Goal: Information Seeking & Learning: Learn about a topic

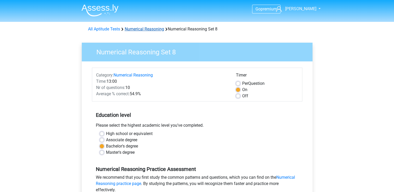
click at [136, 28] on link "Numerical Reasoning" at bounding box center [144, 29] width 39 height 5
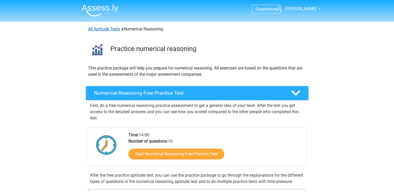
click at [106, 30] on link "All Aptitude Tests" at bounding box center [104, 29] width 32 height 5
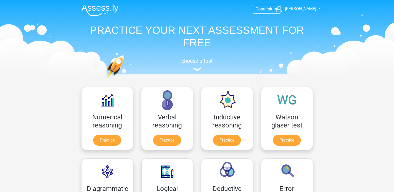
scroll to position [83, 0]
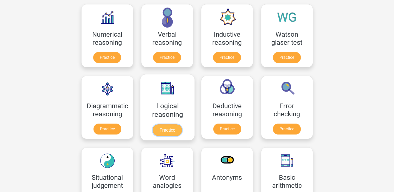
click at [172, 134] on link "Practice" at bounding box center [167, 129] width 29 height 11
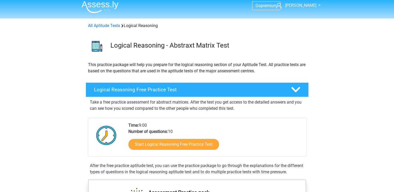
scroll to position [104, 0]
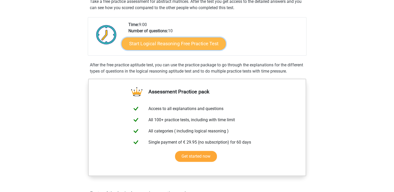
click at [207, 44] on link "Start Logical Reasoning Free Practice Test" at bounding box center [174, 43] width 104 height 12
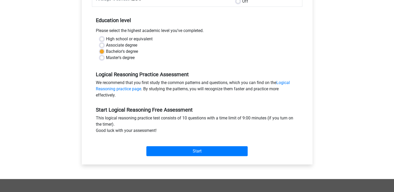
scroll to position [156, 0]
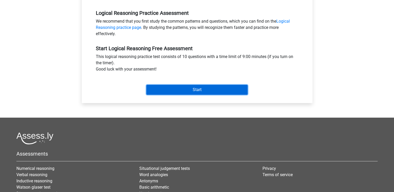
click at [219, 89] on input "Start" at bounding box center [196, 90] width 101 height 10
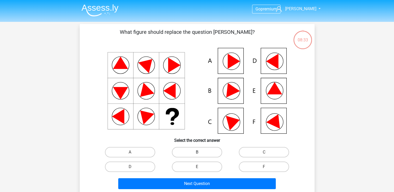
click at [188, 154] on label "B" at bounding box center [197, 152] width 50 height 10
click at [197, 154] on input "B" at bounding box center [198, 153] width 3 height 3
radio input "true"
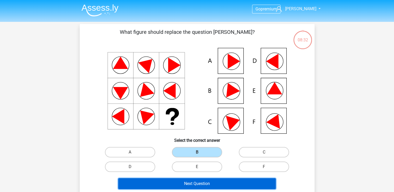
click at [218, 181] on button "Next Question" at bounding box center [196, 183] width 157 height 11
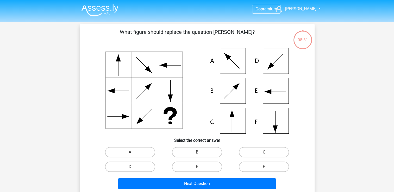
scroll to position [24, 0]
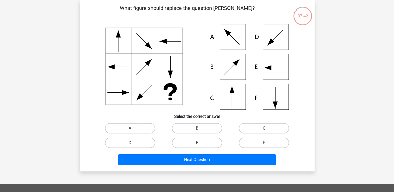
click at [252, 128] on label "C" at bounding box center [264, 128] width 50 height 10
click at [264, 128] on input "C" at bounding box center [265, 129] width 3 height 3
radio input "true"
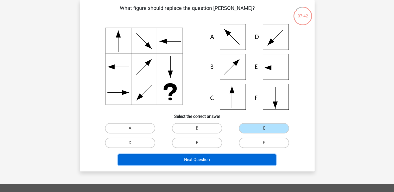
click at [232, 159] on button "Next Question" at bounding box center [196, 159] width 157 height 11
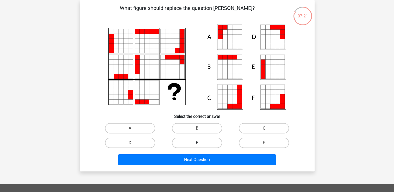
drag, startPoint x: 190, startPoint y: 145, endPoint x: 193, endPoint y: 148, distance: 3.5
click at [190, 145] on label "E" at bounding box center [197, 143] width 50 height 10
click at [197, 145] on input "E" at bounding box center [198, 144] width 3 height 3
radio input "true"
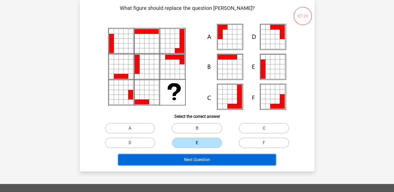
click at [200, 162] on button "Next Question" at bounding box center [196, 159] width 157 height 11
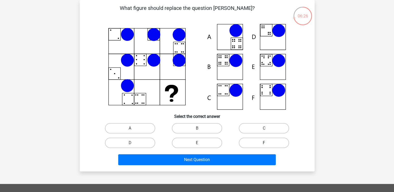
drag, startPoint x: 262, startPoint y: 141, endPoint x: 266, endPoint y: 147, distance: 7.9
click at [262, 141] on label "F" at bounding box center [264, 143] width 50 height 10
click at [264, 143] on input "F" at bounding box center [265, 144] width 3 height 3
radio input "true"
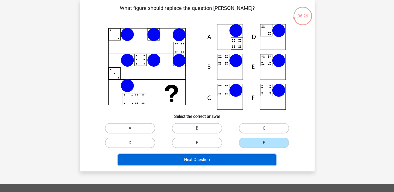
click at [264, 158] on button "Next Question" at bounding box center [196, 159] width 157 height 11
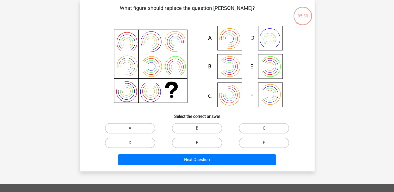
drag, startPoint x: 267, startPoint y: 140, endPoint x: 268, endPoint y: 146, distance: 5.8
click at [268, 142] on label "F" at bounding box center [264, 143] width 50 height 10
click at [267, 143] on input "F" at bounding box center [265, 144] width 3 height 3
radio input "true"
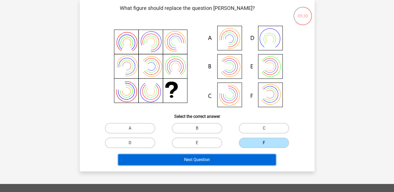
click at [262, 158] on button "Next Question" at bounding box center [196, 159] width 157 height 11
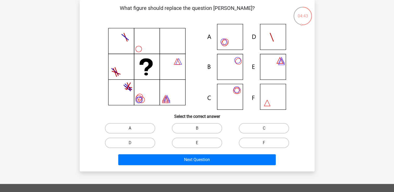
click at [149, 128] on label "A" at bounding box center [130, 128] width 50 height 10
click at [133, 128] on input "A" at bounding box center [131, 129] width 3 height 3
radio input "true"
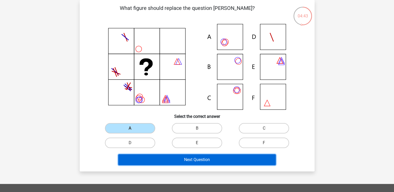
click at [232, 159] on button "Next Question" at bounding box center [196, 159] width 157 height 11
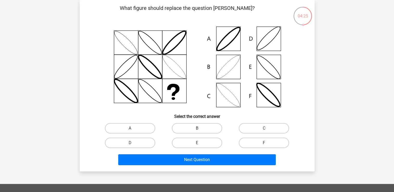
click at [214, 125] on label "B" at bounding box center [197, 128] width 50 height 10
click at [200, 128] on input "B" at bounding box center [198, 129] width 3 height 3
radio input "true"
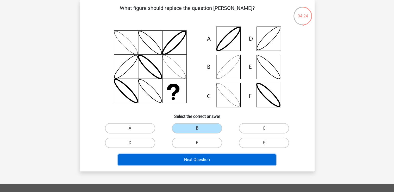
click at [236, 157] on button "Next Question" at bounding box center [196, 159] width 157 height 11
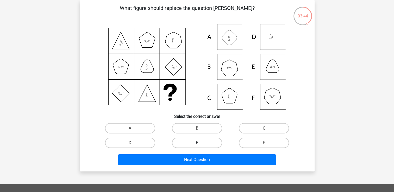
click at [200, 144] on label "E" at bounding box center [197, 143] width 50 height 10
click at [200, 144] on input "E" at bounding box center [198, 144] width 3 height 3
radio input "true"
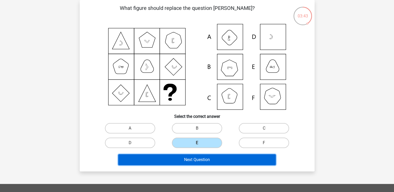
click at [210, 162] on button "Next Question" at bounding box center [196, 159] width 157 height 11
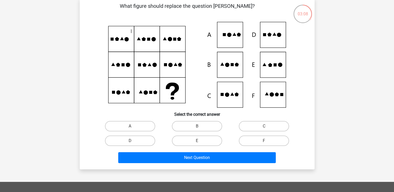
scroll to position [0, 0]
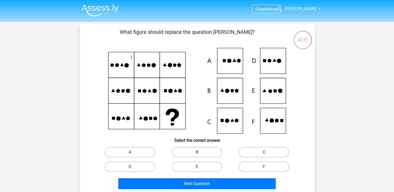
click at [203, 168] on label "E" at bounding box center [197, 167] width 50 height 10
click at [200, 168] on input "E" at bounding box center [198, 168] width 3 height 3
radio input "true"
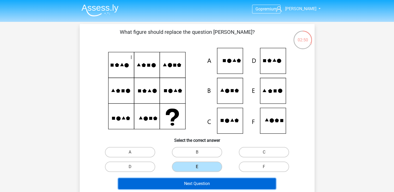
click at [208, 187] on button "Next Question" at bounding box center [196, 183] width 157 height 11
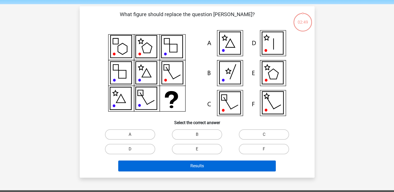
scroll to position [24, 0]
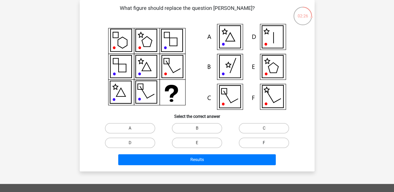
click at [258, 146] on label "F" at bounding box center [264, 143] width 50 height 10
click at [264, 146] on input "F" at bounding box center [265, 144] width 3 height 3
radio input "true"
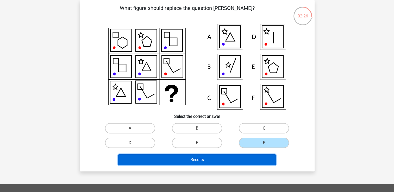
click at [257, 157] on button "Results" at bounding box center [196, 159] width 157 height 11
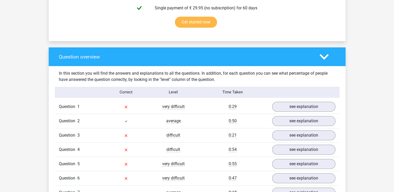
scroll to position [390, 0]
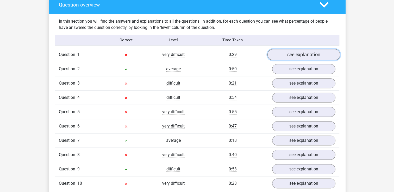
click at [318, 54] on link "see explanation" at bounding box center [303, 54] width 73 height 11
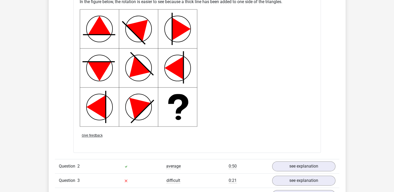
scroll to position [677, 0]
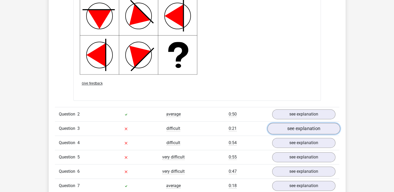
click at [310, 128] on link "see explanation" at bounding box center [303, 128] width 73 height 11
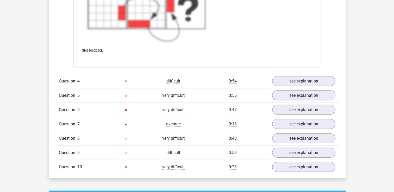
scroll to position [1119, 0]
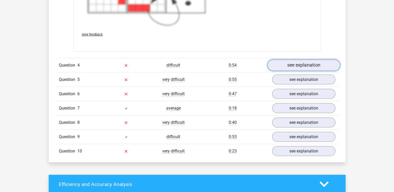
click at [313, 67] on link "see explanation" at bounding box center [303, 65] width 73 height 11
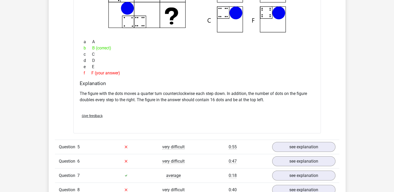
scroll to position [1328, 0]
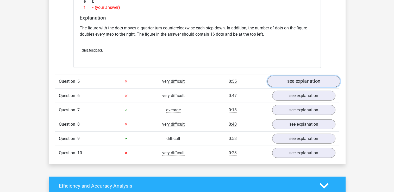
click at [304, 83] on link "see explanation" at bounding box center [303, 81] width 73 height 11
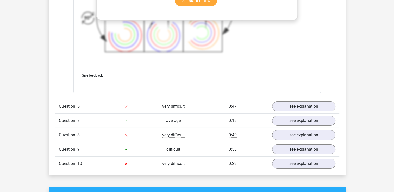
scroll to position [1692, 0]
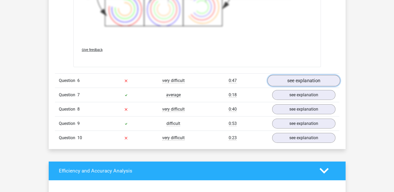
click at [313, 79] on link "see explanation" at bounding box center [303, 80] width 73 height 11
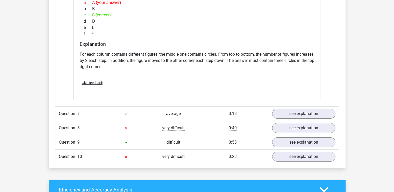
scroll to position [1900, 0]
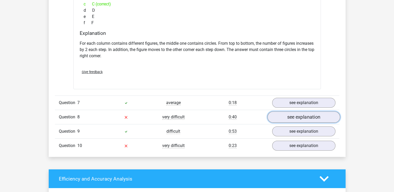
click at [320, 116] on link "see explanation" at bounding box center [303, 116] width 73 height 11
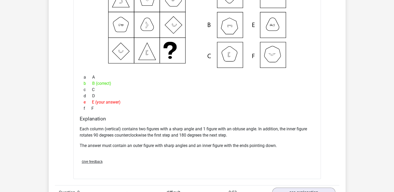
scroll to position [2134, 0]
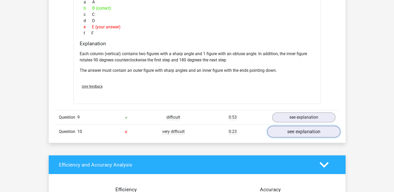
click at [320, 131] on link "see explanation" at bounding box center [303, 131] width 73 height 11
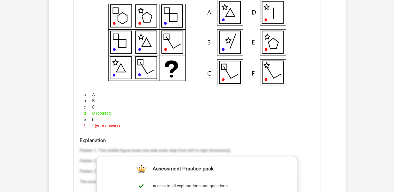
scroll to position [2265, 0]
